Goal: Navigation & Orientation: Understand site structure

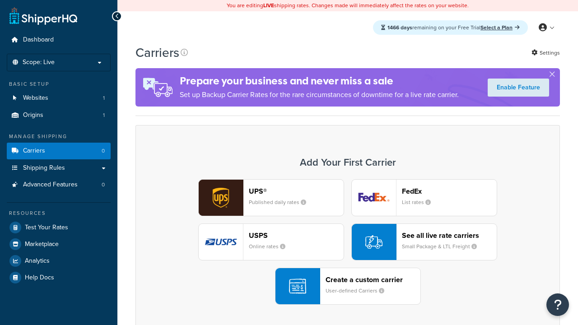
click at [450, 192] on header "FedEx" at bounding box center [449, 191] width 95 height 9
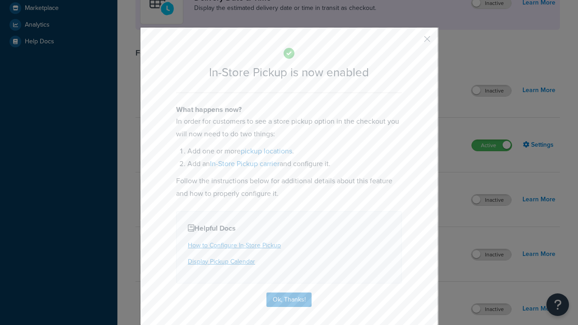
click at [414, 41] on button "button" at bounding box center [414, 42] width 2 height 2
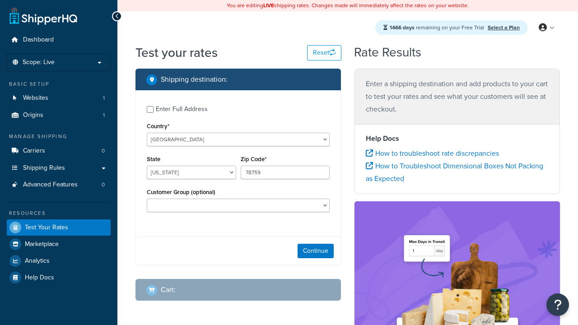
select select "[GEOGRAPHIC_DATA]"
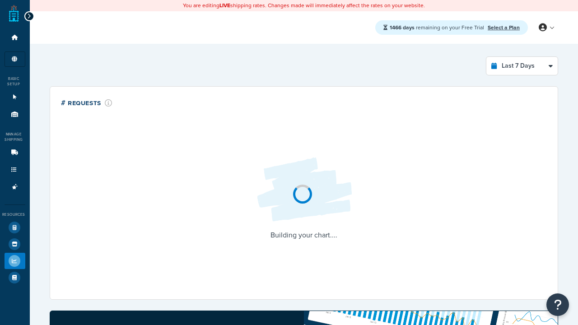
select select "last_7_days"
click at [28, 13] on icon at bounding box center [29, 16] width 4 height 6
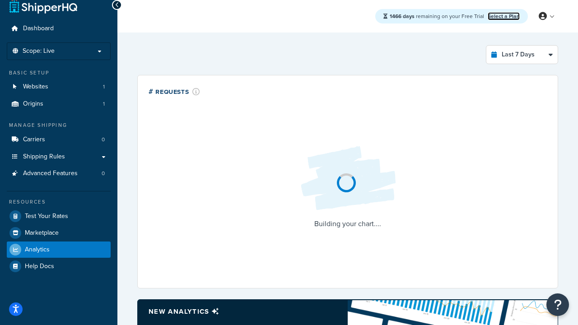
click at [504, 16] on link "Select a Plan" at bounding box center [504, 16] width 32 height 8
